Goal: Task Accomplishment & Management: Manage account settings

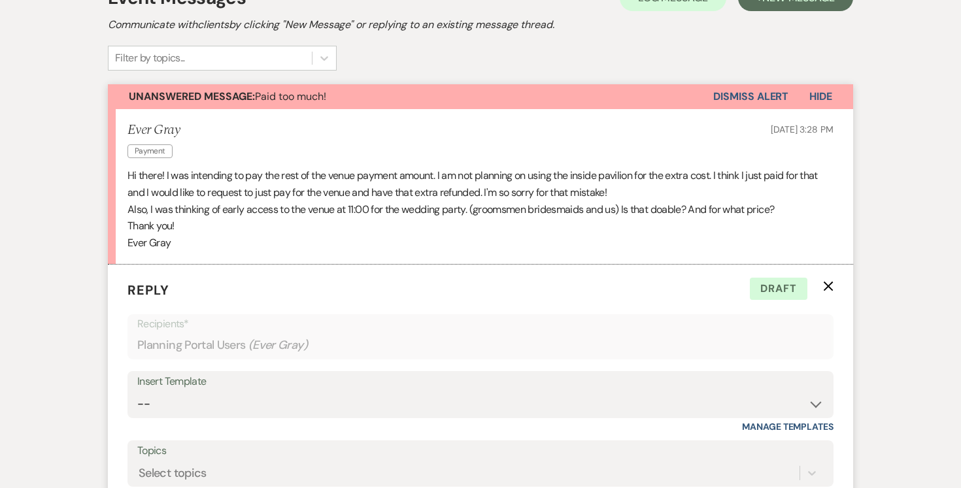
scroll to position [420, 0]
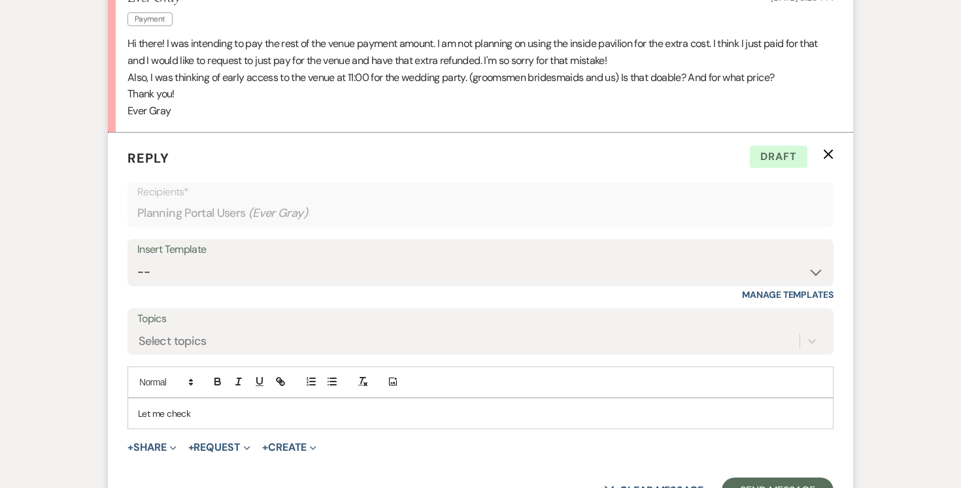
click at [206, 417] on p "Let me check" at bounding box center [480, 413] width 685 height 14
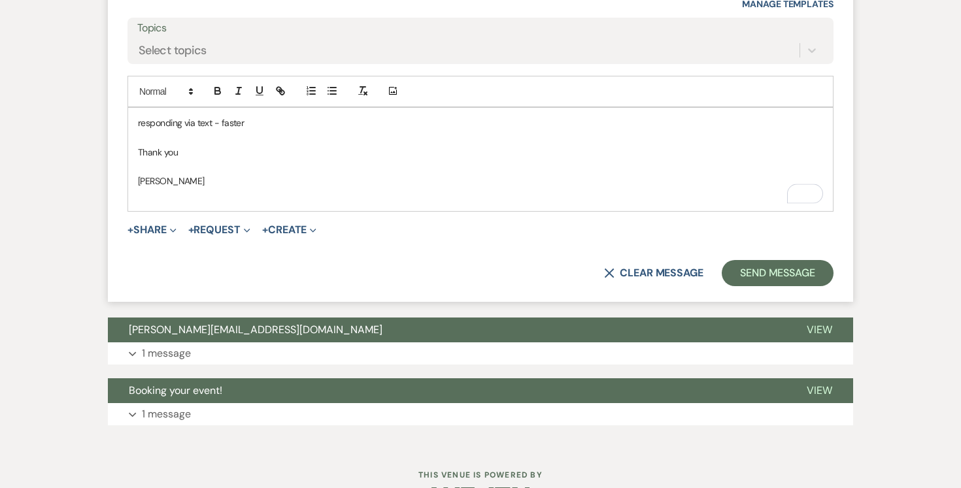
scroll to position [748, 0]
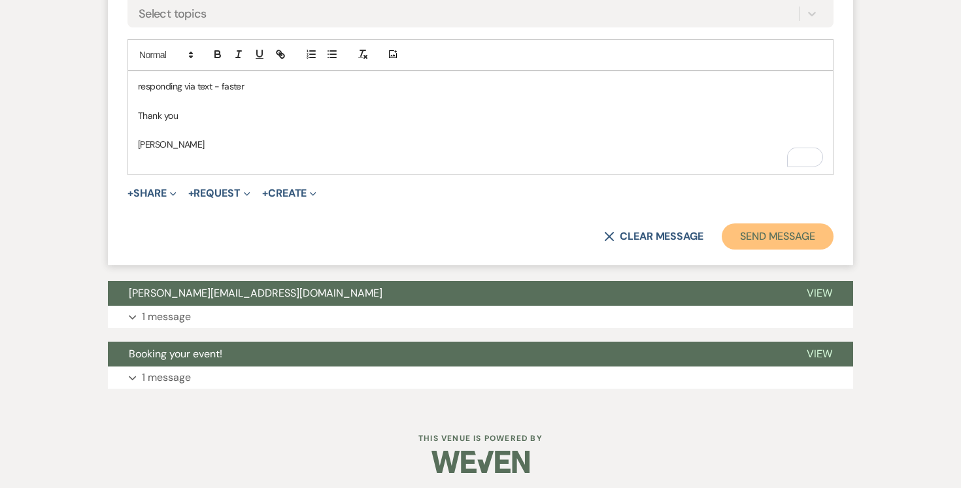
drag, startPoint x: 782, startPoint y: 236, endPoint x: 772, endPoint y: 236, distance: 9.8
click at [781, 236] on button "Send Message" at bounding box center [777, 236] width 112 height 26
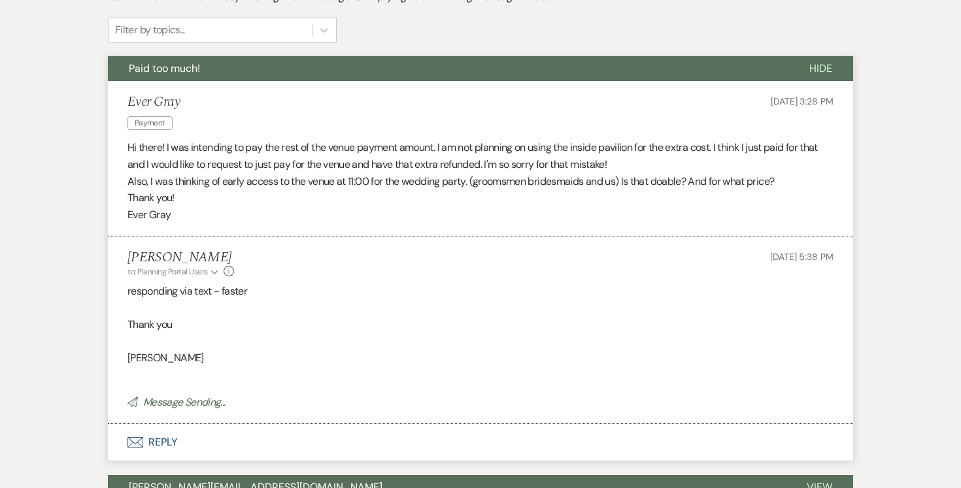
scroll to position [0, 0]
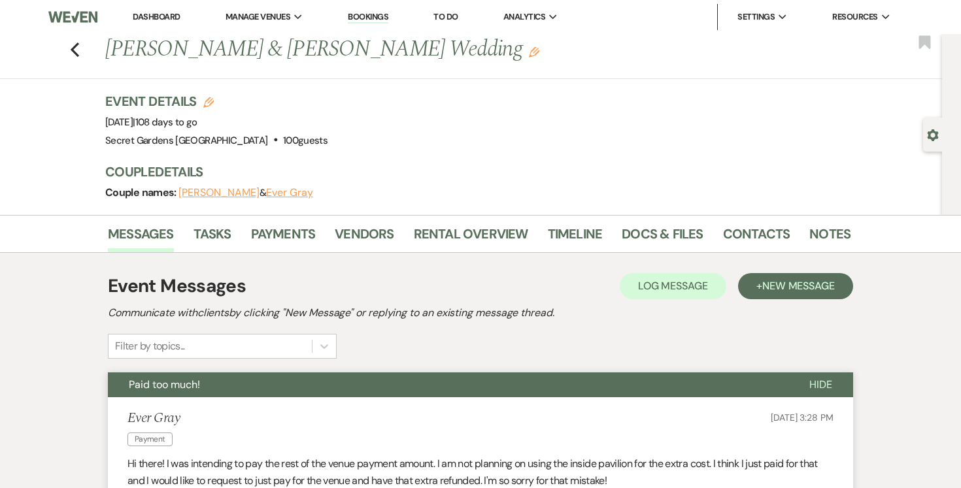
click at [936, 135] on icon "Gear" at bounding box center [933, 135] width 12 height 12
select select "17"
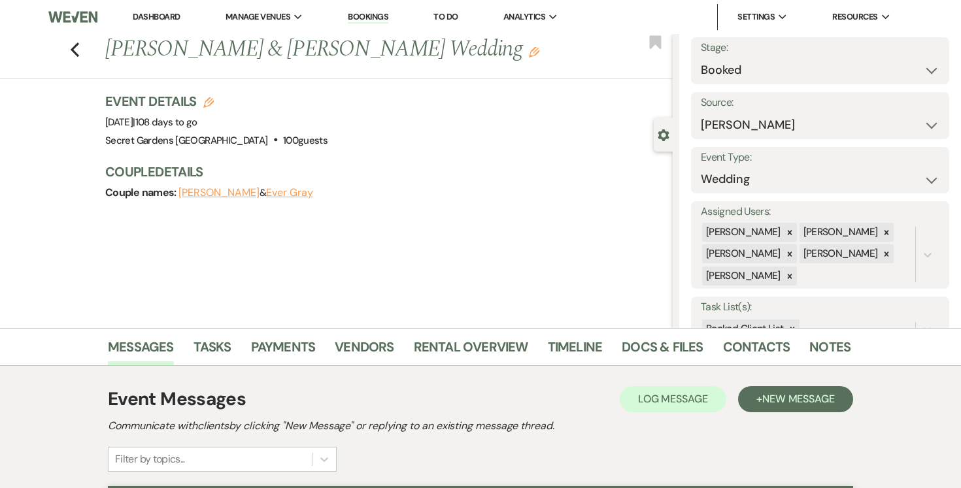
click at [157, 15] on link "Dashboard" at bounding box center [156, 16] width 47 height 11
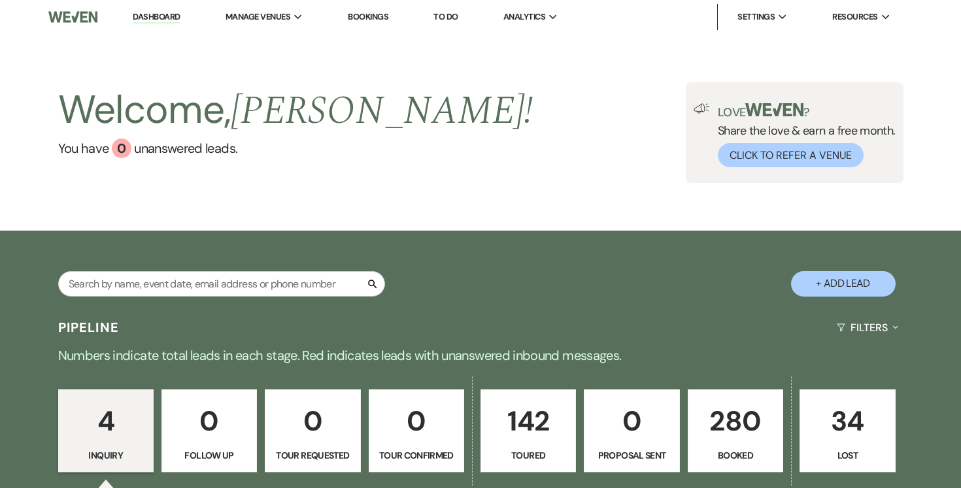
click at [729, 436] on p "280" at bounding box center [735, 421] width 78 height 44
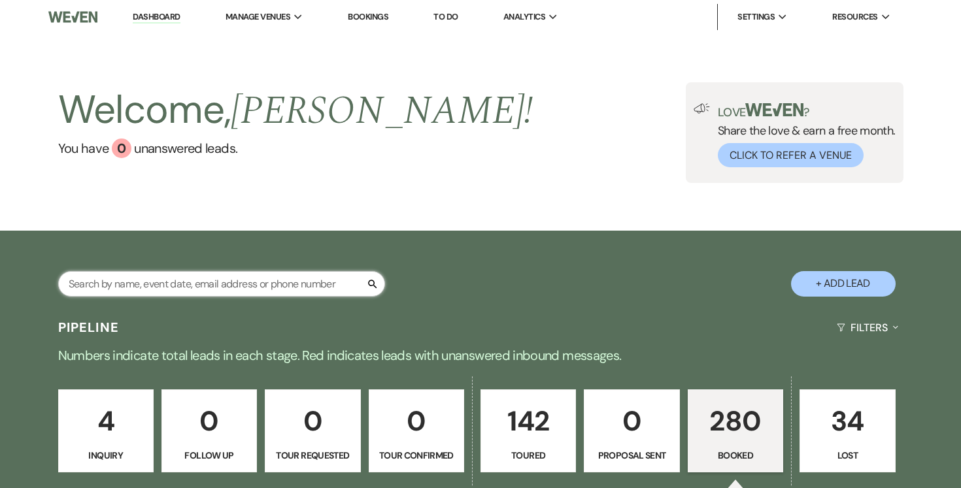
click at [280, 278] on input "text" at bounding box center [221, 283] width 327 height 25
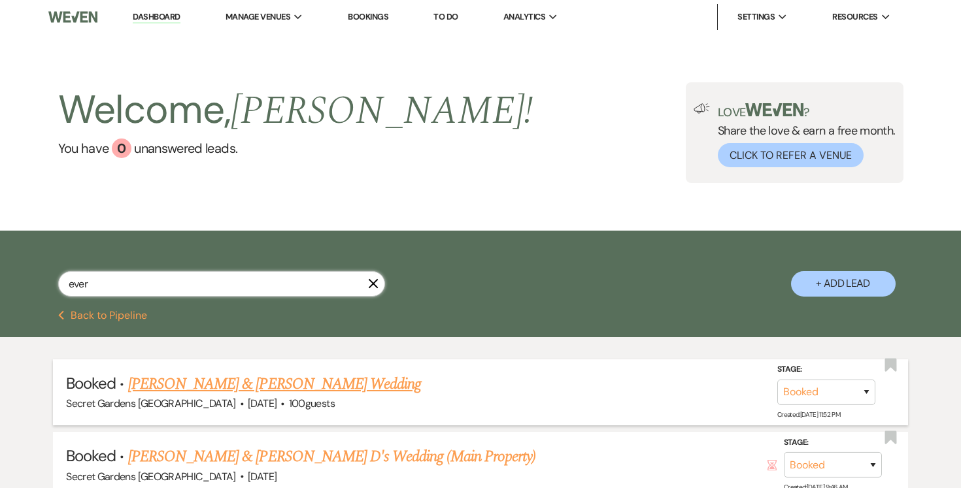
type input "ever"
click at [337, 387] on link "[PERSON_NAME] & [PERSON_NAME] Wedding" at bounding box center [274, 384] width 293 height 24
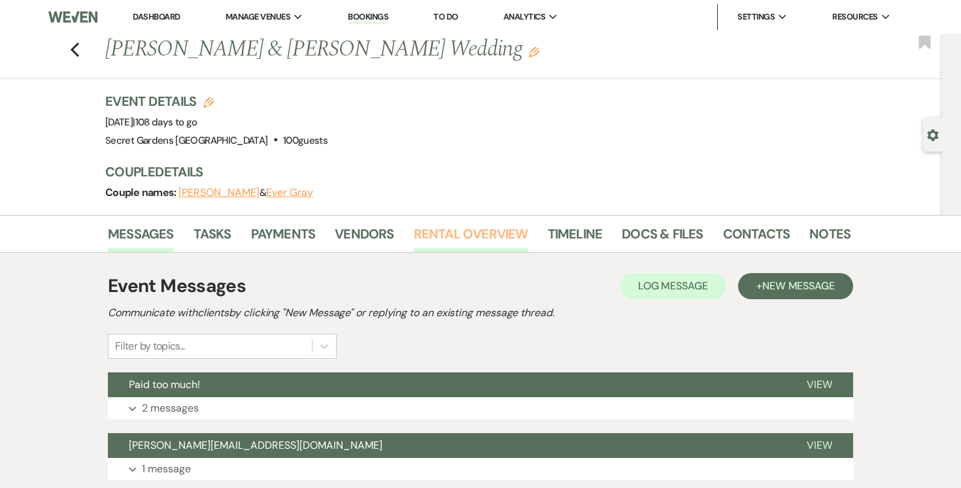
click at [468, 230] on link "Rental Overview" at bounding box center [471, 237] width 114 height 29
